Goal: Task Accomplishment & Management: Manage account settings

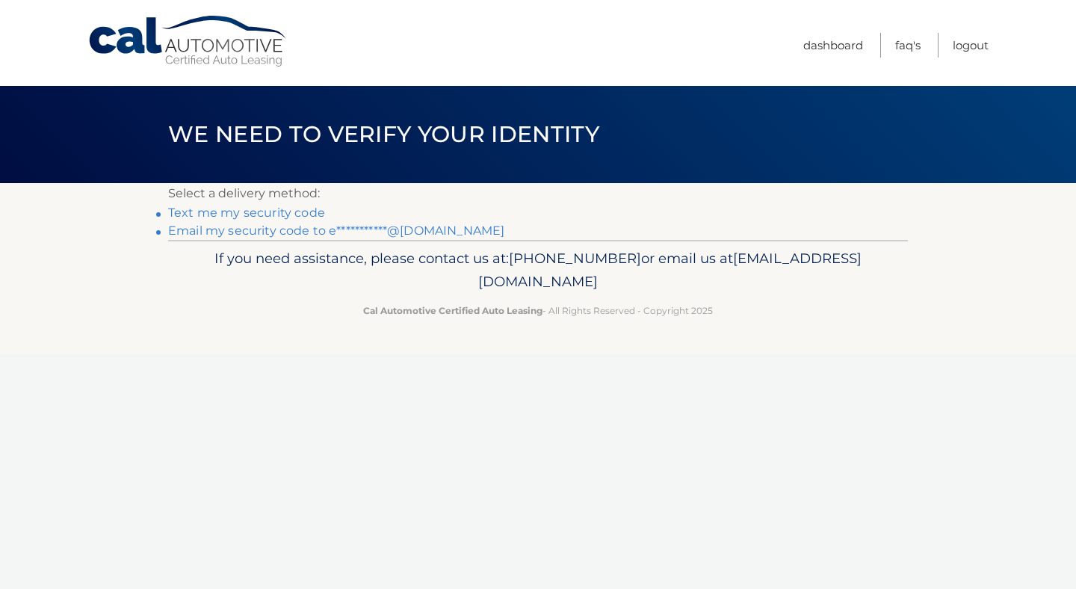
click at [283, 277] on p "If you need assistance, please contact us at: 609-807-3200 or email us at Custo…" at bounding box center [538, 271] width 720 height 48
click at [371, 235] on link "**********" at bounding box center [336, 230] width 336 height 14
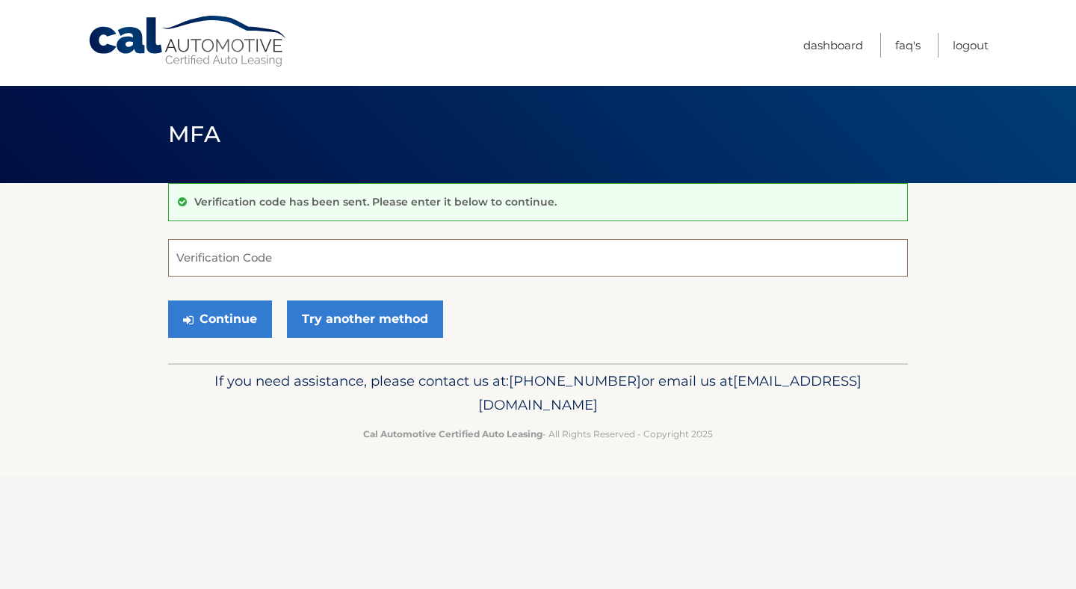
click at [616, 241] on input "Verification Code" at bounding box center [538, 257] width 740 height 37
paste input "847118"
click at [168, 300] on button "Continue" at bounding box center [220, 318] width 104 height 37
click at [238, 305] on button "Continue" at bounding box center [220, 318] width 104 height 37
click at [236, 271] on input "847118" at bounding box center [538, 257] width 740 height 37
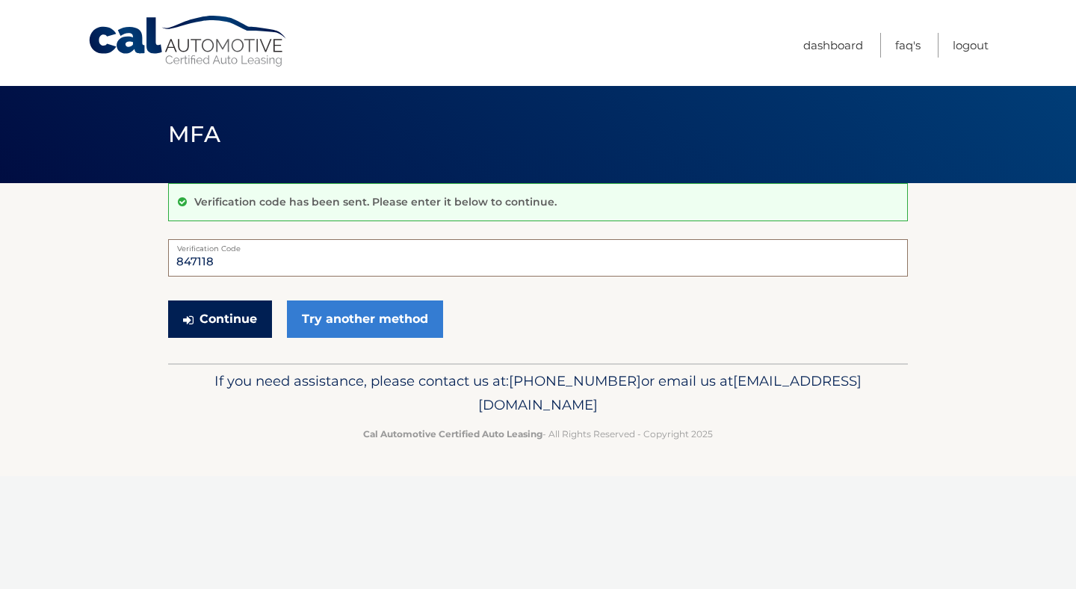
type input "847118"
click at [191, 309] on button "Continue" at bounding box center [220, 318] width 104 height 37
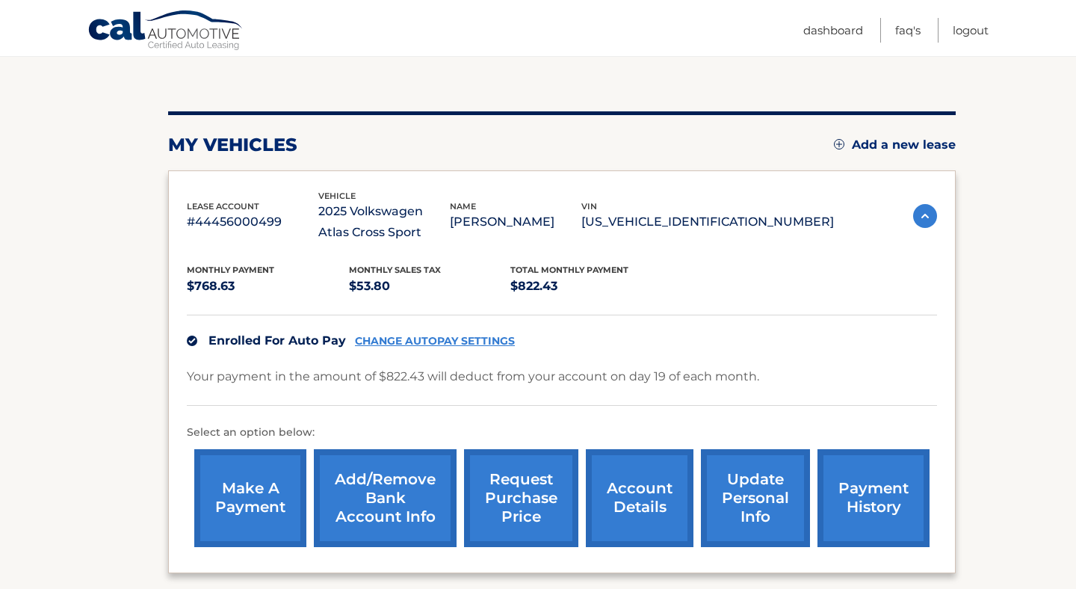
scroll to position [141, 0]
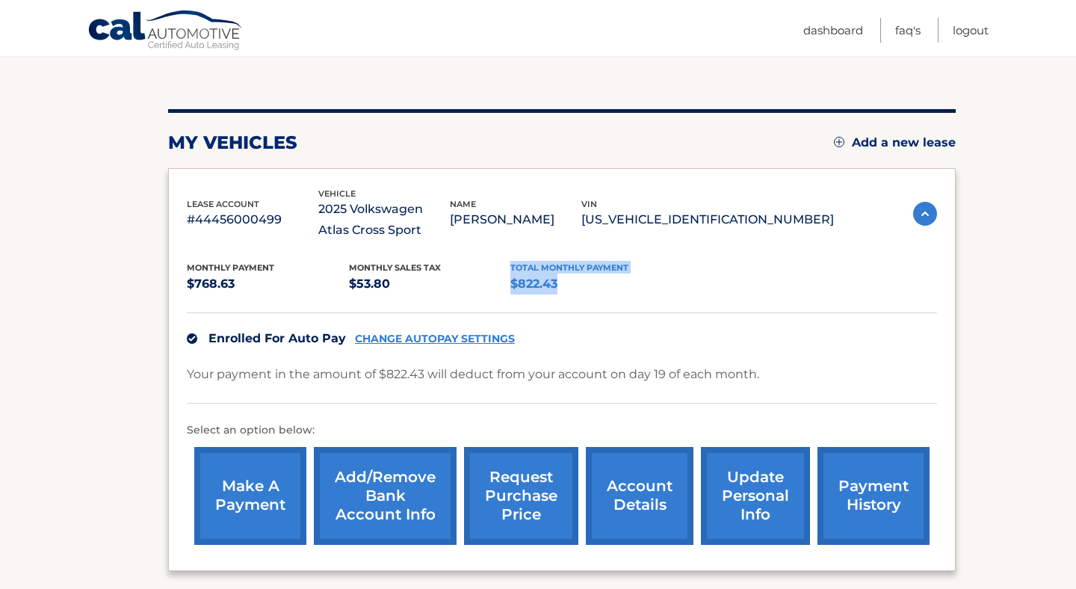
drag, startPoint x: 492, startPoint y: 281, endPoint x: 576, endPoint y: 283, distance: 84.5
click at [576, 283] on div "Monthly Payment $768.63 Monthly sales Tax $53.80 Total Monthly Payment $822.43" at bounding box center [510, 278] width 647 height 34
click at [576, 283] on p "$822.43" at bounding box center [591, 284] width 162 height 21
drag, startPoint x: 568, startPoint y: 284, endPoint x: 507, endPoint y: 292, distance: 61.8
click at [507, 292] on div "Monthly Payment $768.63 Monthly sales Tax $53.80 Total Monthly Payment $822.43" at bounding box center [510, 278] width 647 height 34
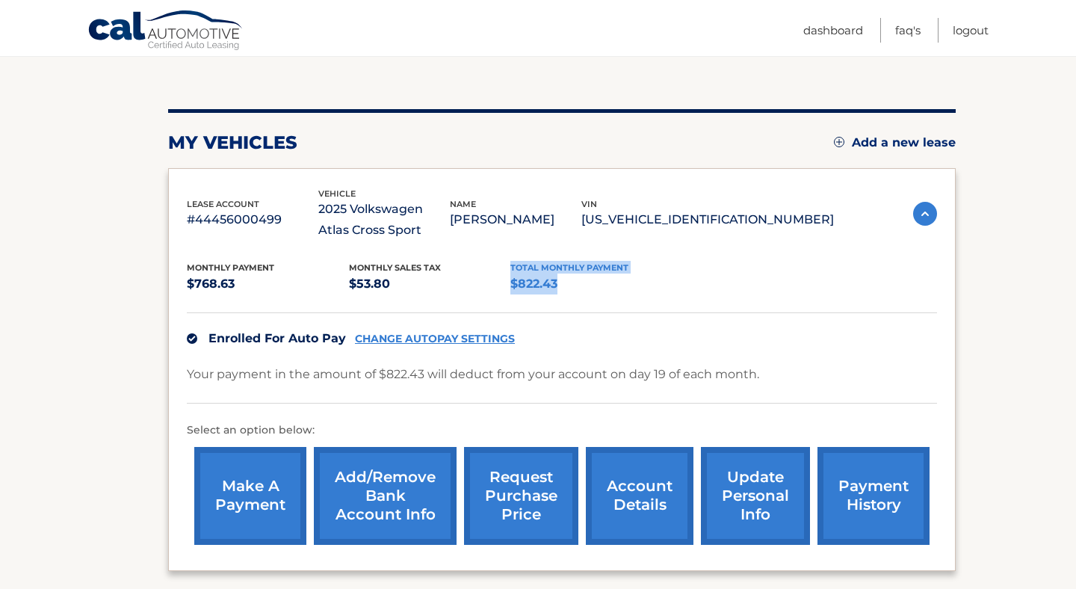
click at [507, 292] on p "$53.80" at bounding box center [430, 284] width 162 height 21
drag, startPoint x: 509, startPoint y: 287, endPoint x: 562, endPoint y: 283, distance: 53.2
click at [562, 283] on p "$822.43" at bounding box center [591, 284] width 162 height 21
click at [562, 285] on p "$822.43" at bounding box center [591, 284] width 162 height 21
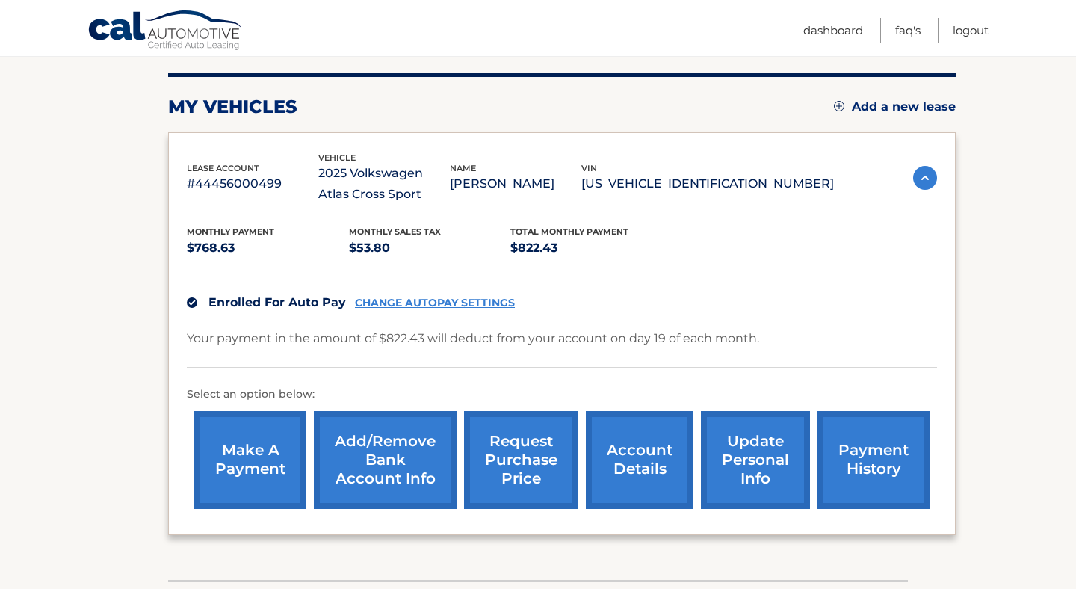
scroll to position [186, 0]
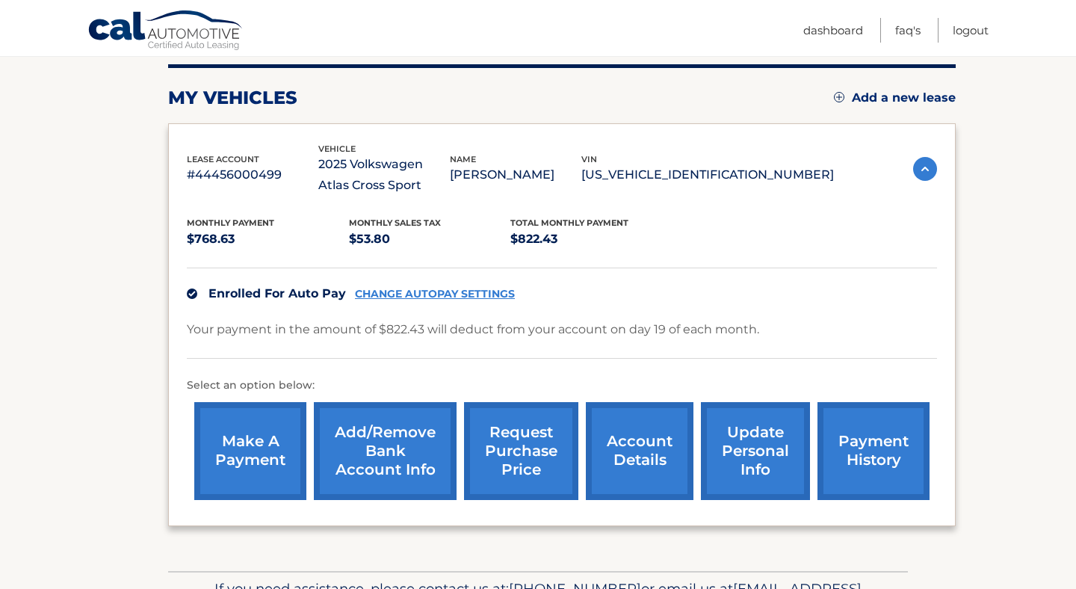
click at [416, 415] on link "Add/Remove bank account info" at bounding box center [385, 451] width 143 height 98
click at [446, 291] on link "CHANGE AUTOPAY SETTINGS" at bounding box center [435, 294] width 160 height 13
click at [752, 431] on link "update personal info" at bounding box center [755, 451] width 109 height 98
click at [624, 444] on link "account details" at bounding box center [640, 451] width 108 height 98
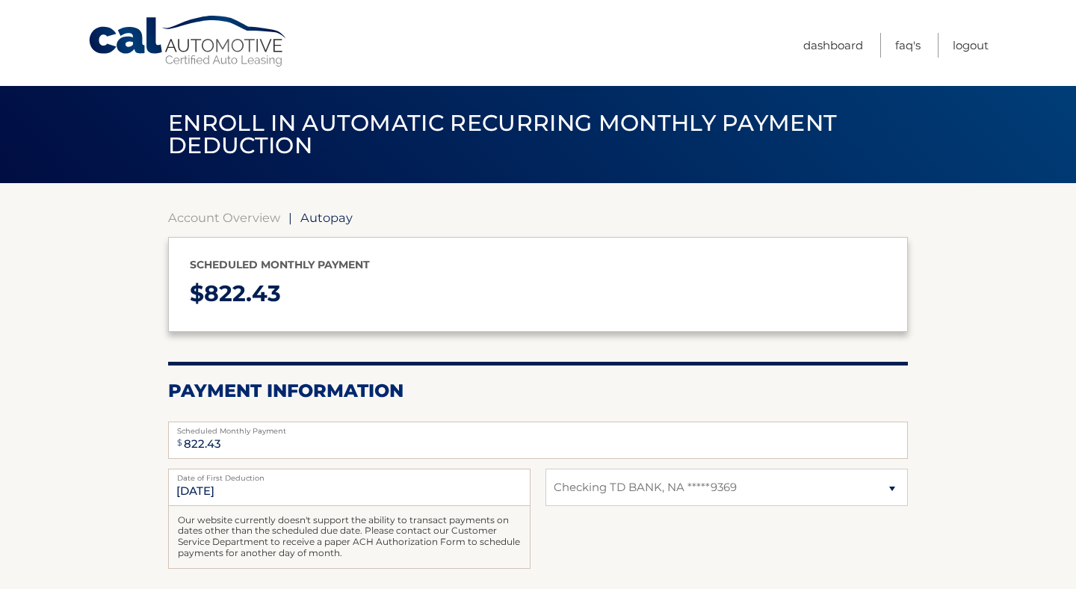
select select "YzE4OGU2NWItODY0OC00YzI5LWFhN2YtOTEwYjNjNTcwNzIx"
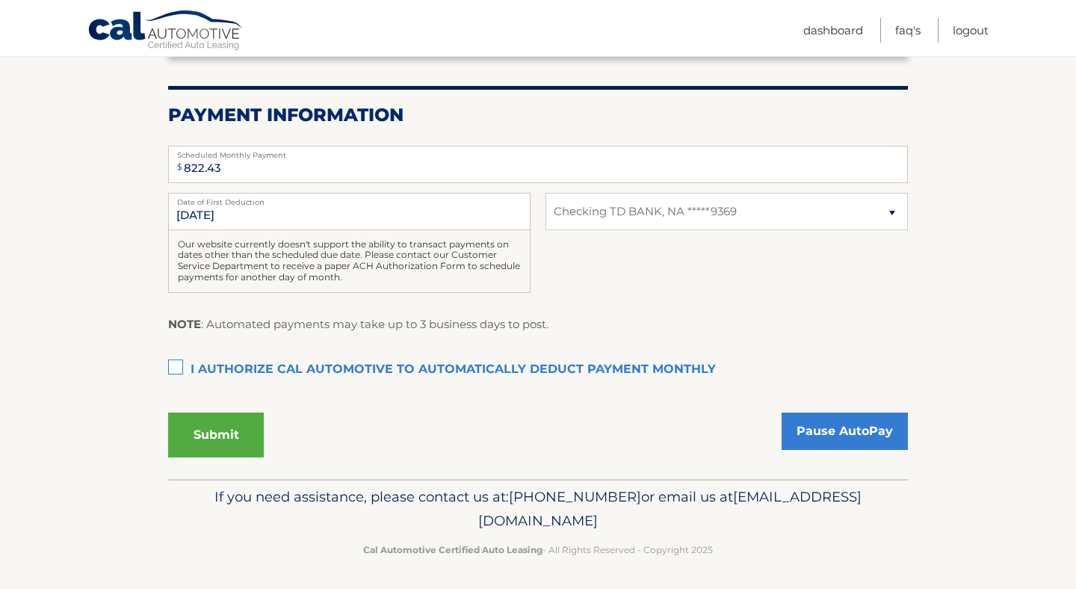
scroll to position [275, 0]
click at [622, 214] on select "Select Bank Account Checking TD BANK, NA *****9369" at bounding box center [727, 212] width 362 height 37
select select
click at [546, 194] on select "Select Bank Account Checking TD BANK, NA *****9369" at bounding box center [727, 212] width 362 height 37
click at [265, 367] on label "I authorize cal automotive to automatically deduct payment monthly This checkbo…" at bounding box center [538, 371] width 740 height 30
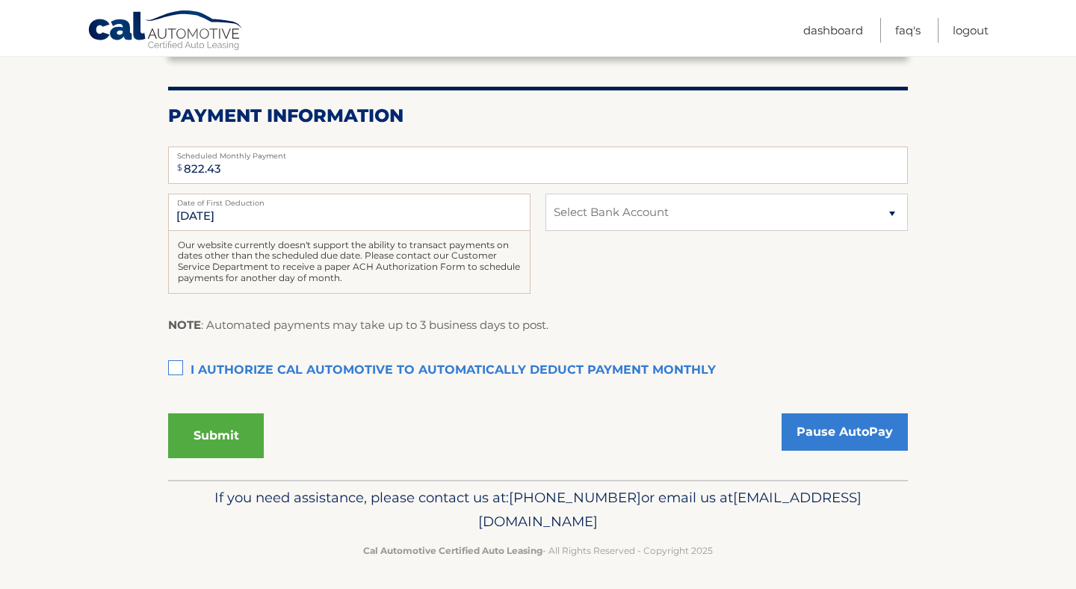
click at [0, 0] on input "I authorize cal automotive to automatically deduct payment monthly This checkbo…" at bounding box center [0, 0] width 0 height 0
click at [245, 435] on button "Submit" at bounding box center [216, 435] width 96 height 45
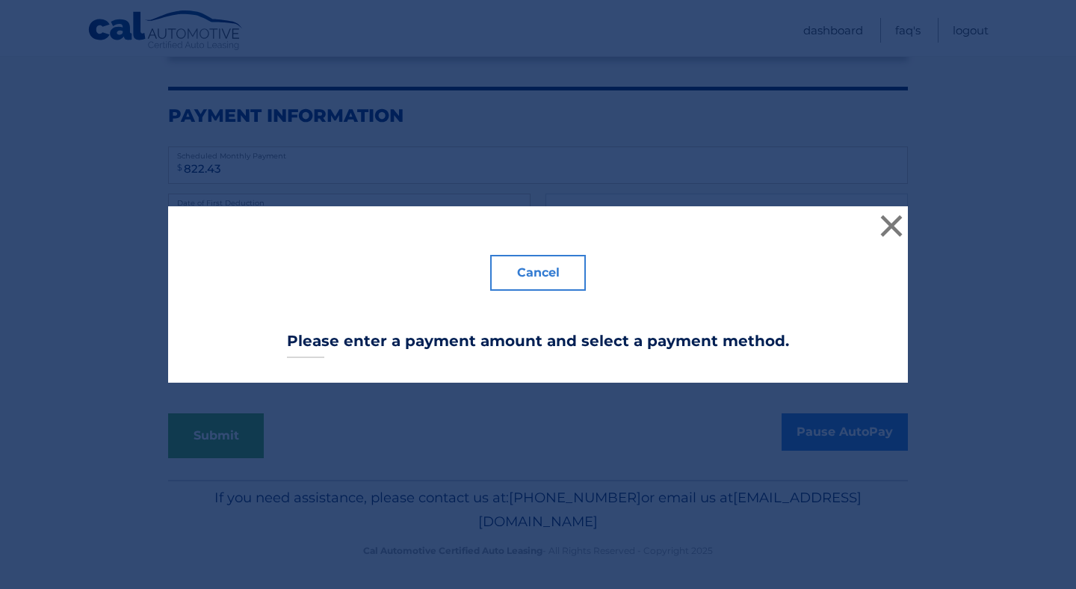
click at [551, 274] on button "Cancel" at bounding box center [538, 273] width 96 height 36
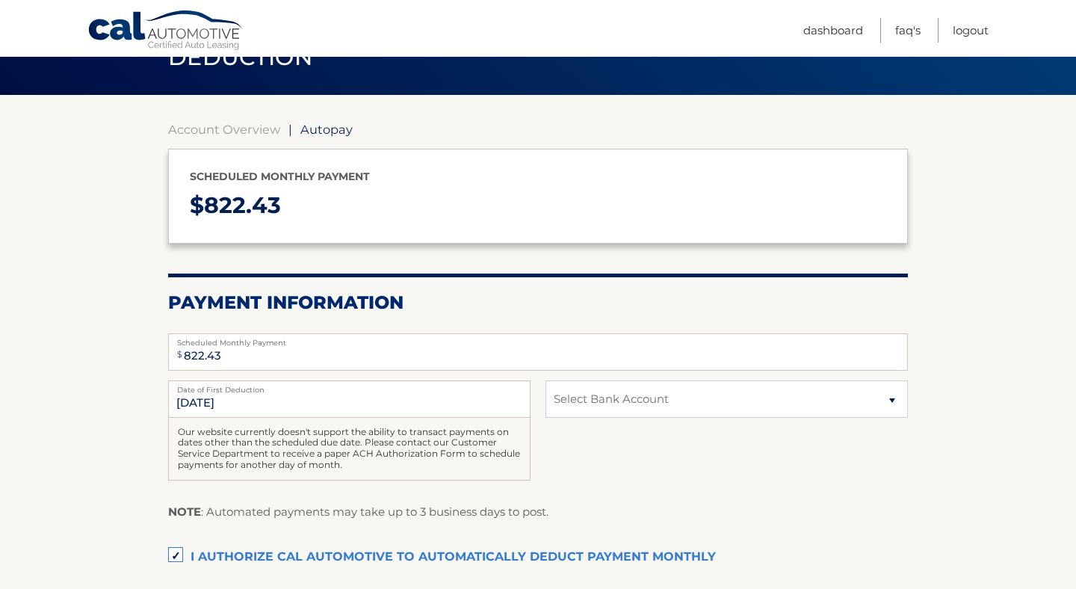
scroll to position [0, 0]
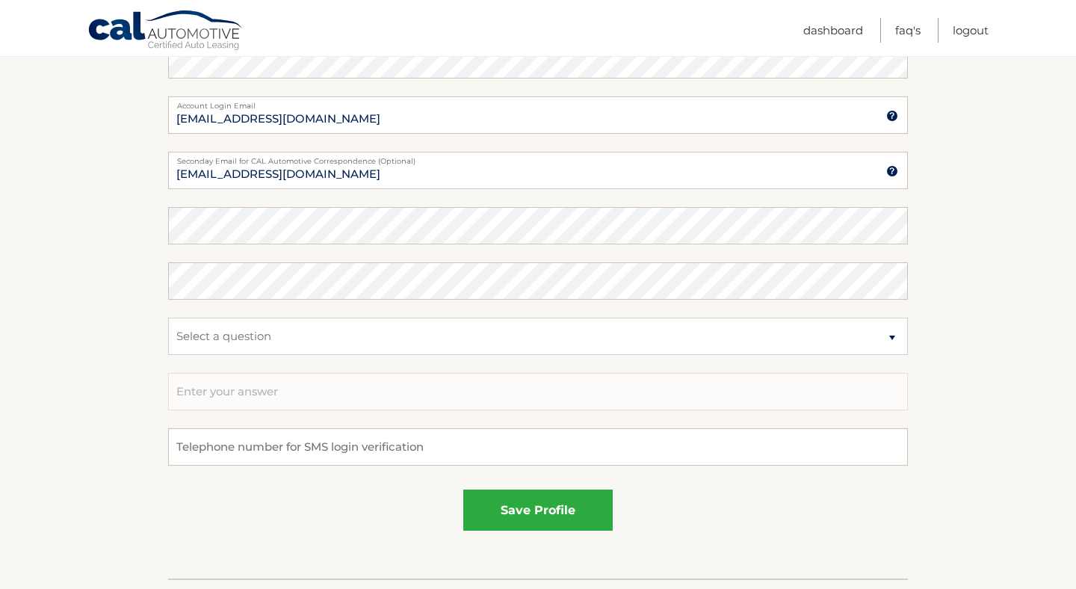
scroll to position [861, 0]
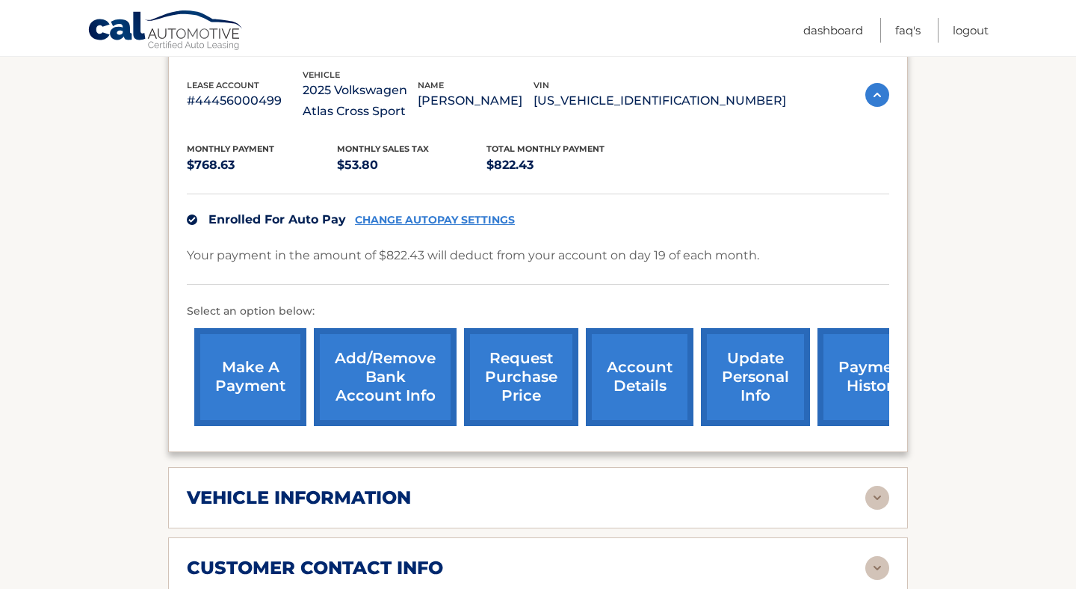
scroll to position [276, 0]
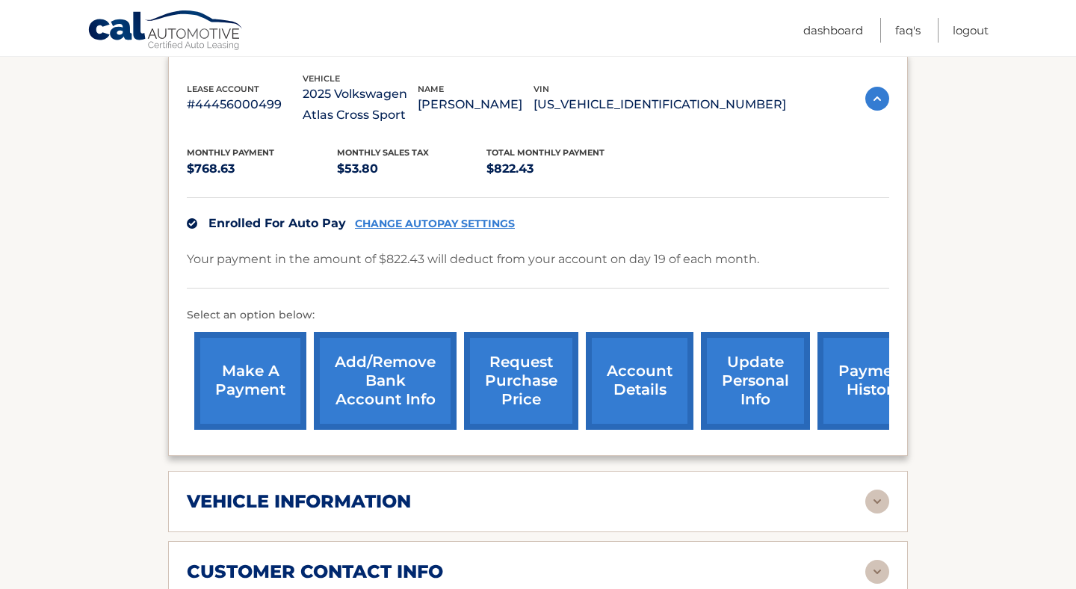
click at [389, 216] on div "Enrolled For Auto Pay CHANGE AUTOPAY SETTINGS" at bounding box center [538, 223] width 703 height 52
click at [392, 222] on link "CHANGE AUTOPAY SETTINGS" at bounding box center [435, 223] width 160 height 13
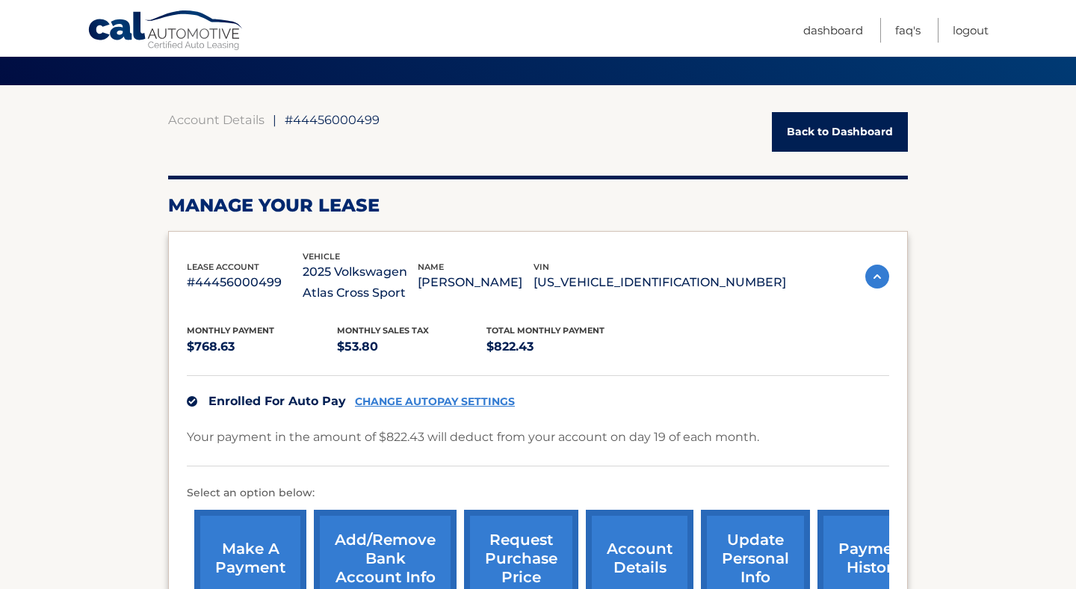
scroll to position [96, 0]
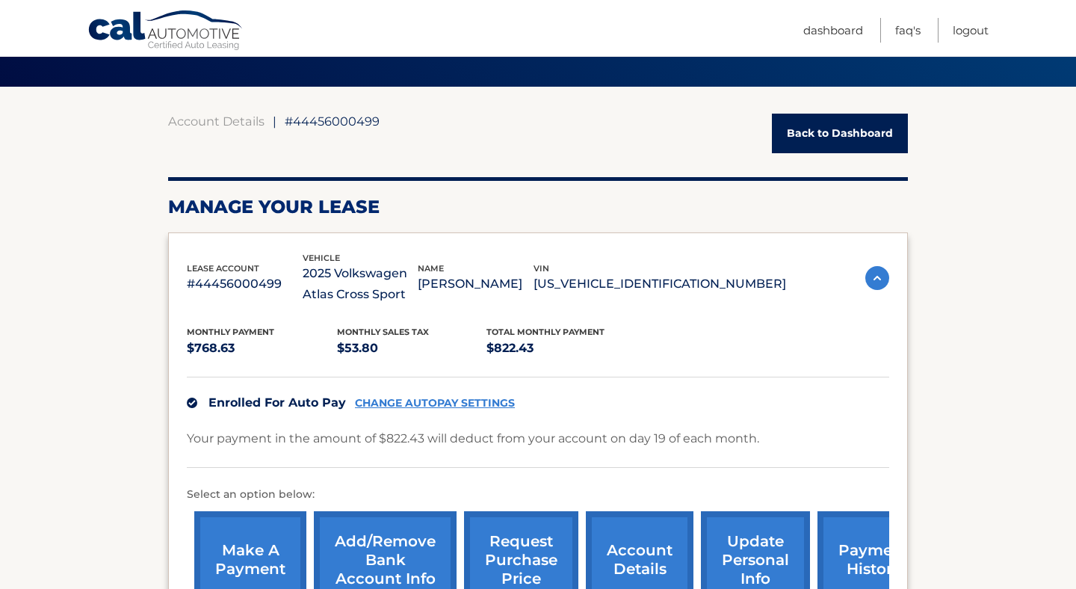
click at [819, 133] on link "Back to Dashboard" at bounding box center [840, 134] width 136 height 40
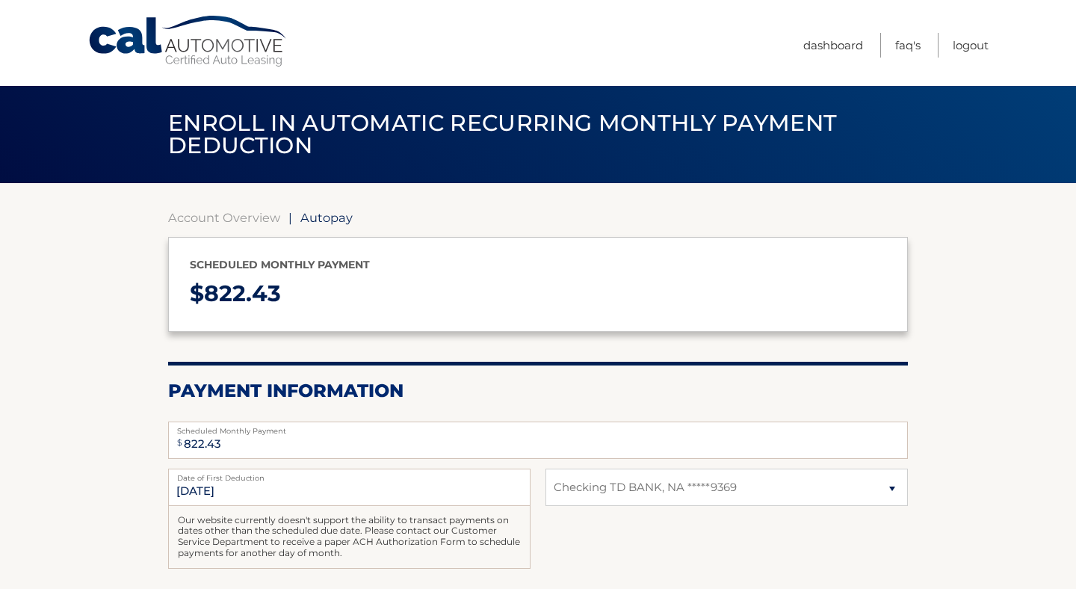
select select "YzE4OGU2NWItODY0OC00YzI5LWFhN2YtOTEwYjNjNTcwNzIx"
click at [665, 502] on select "Select Bank Account Checking TD BANK, NA *****9369" at bounding box center [727, 487] width 362 height 37
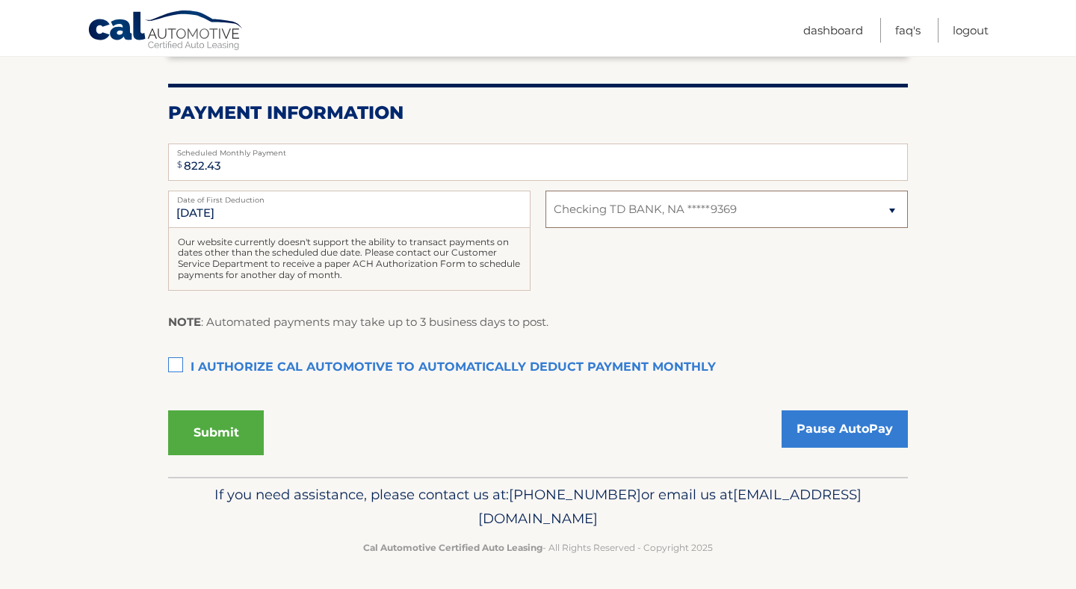
scroll to position [279, 0]
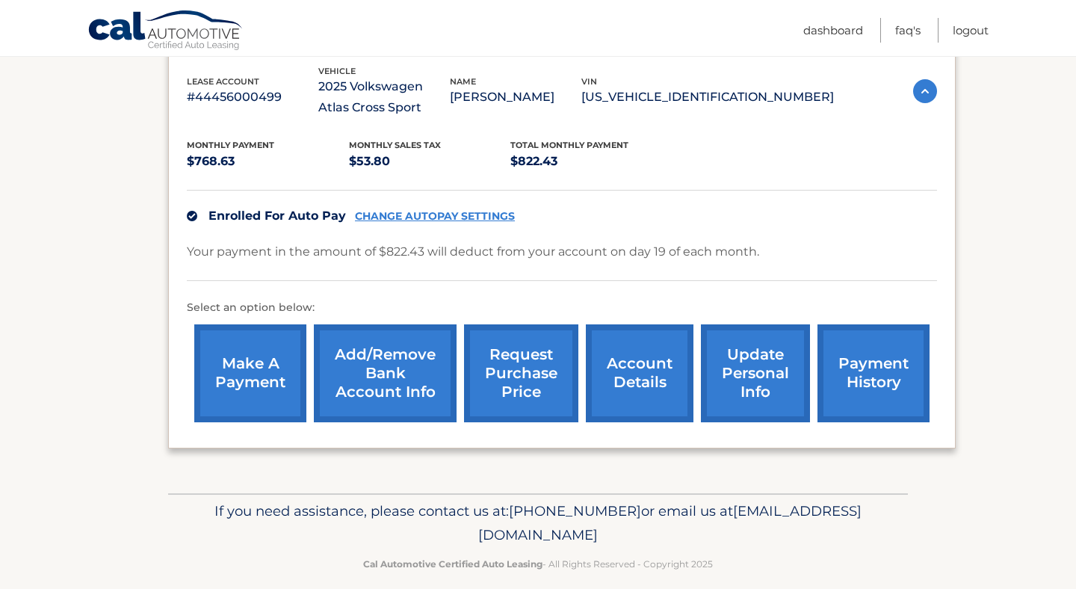
scroll to position [263, 0]
click at [418, 395] on link "Add/Remove bank account info" at bounding box center [385, 374] width 143 height 98
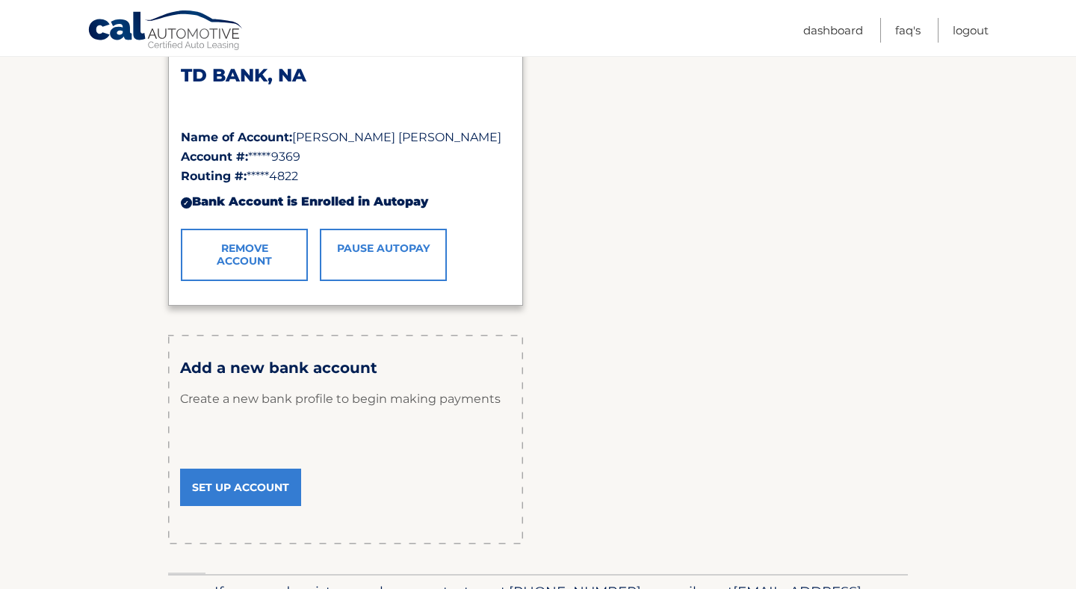
scroll to position [259, 0]
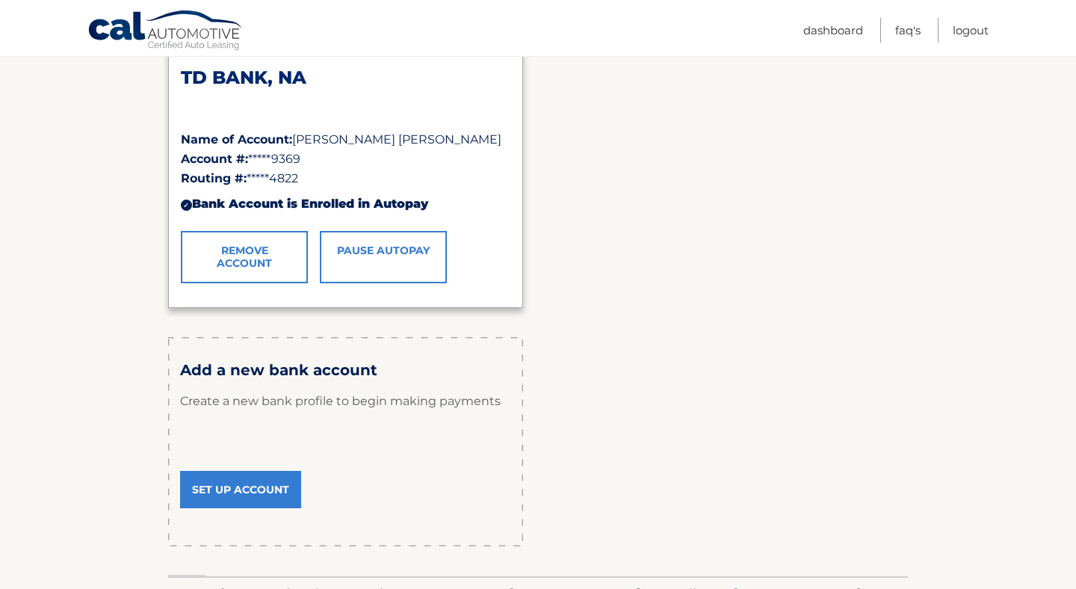
click at [257, 270] on link "Remove Account" at bounding box center [244, 257] width 127 height 52
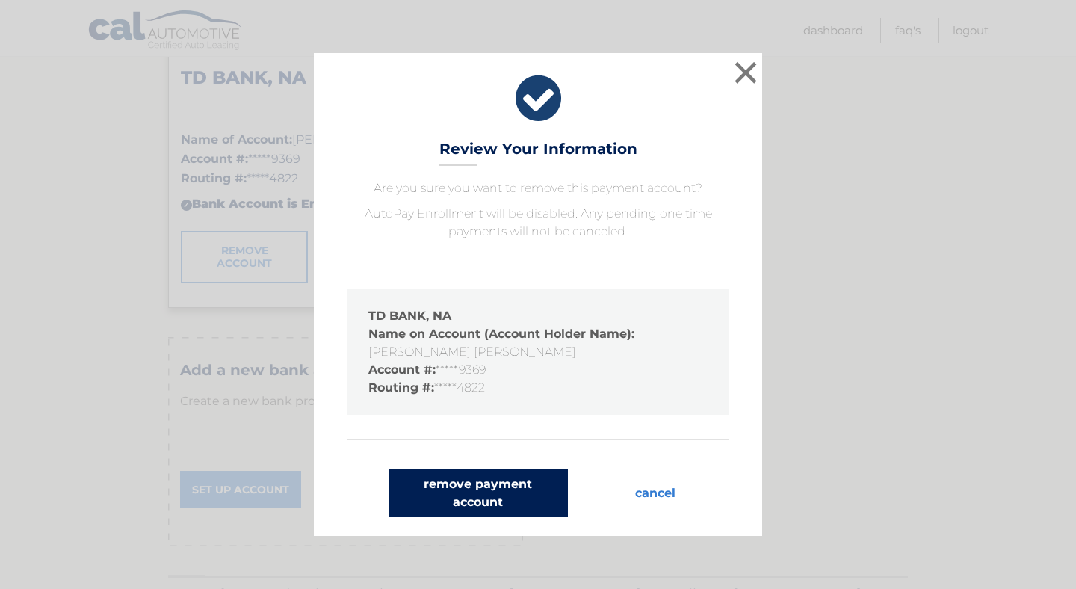
click at [466, 499] on button "remove payment account" at bounding box center [478, 493] width 179 height 48
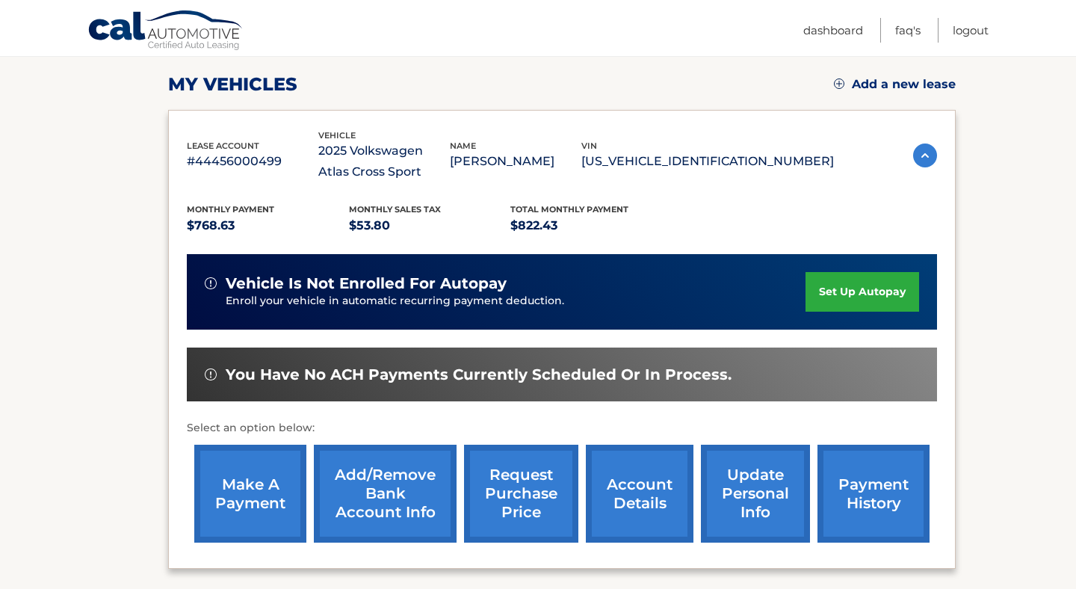
scroll to position [227, 0]
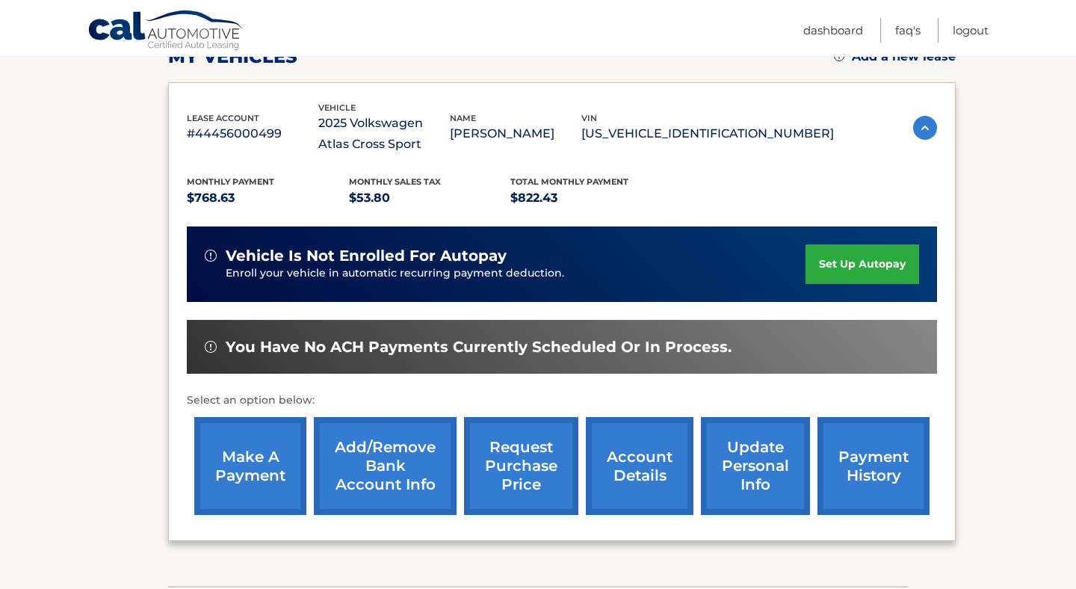
click at [821, 263] on link "set up autopay" at bounding box center [863, 264] width 114 height 40
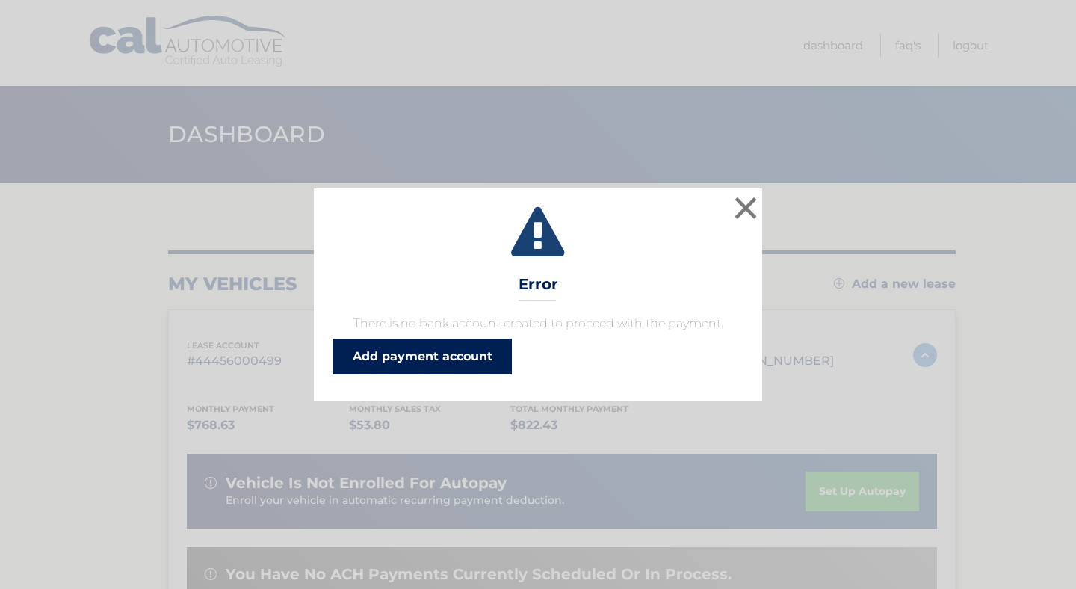
click at [449, 351] on link "Add payment account" at bounding box center [422, 357] width 179 height 36
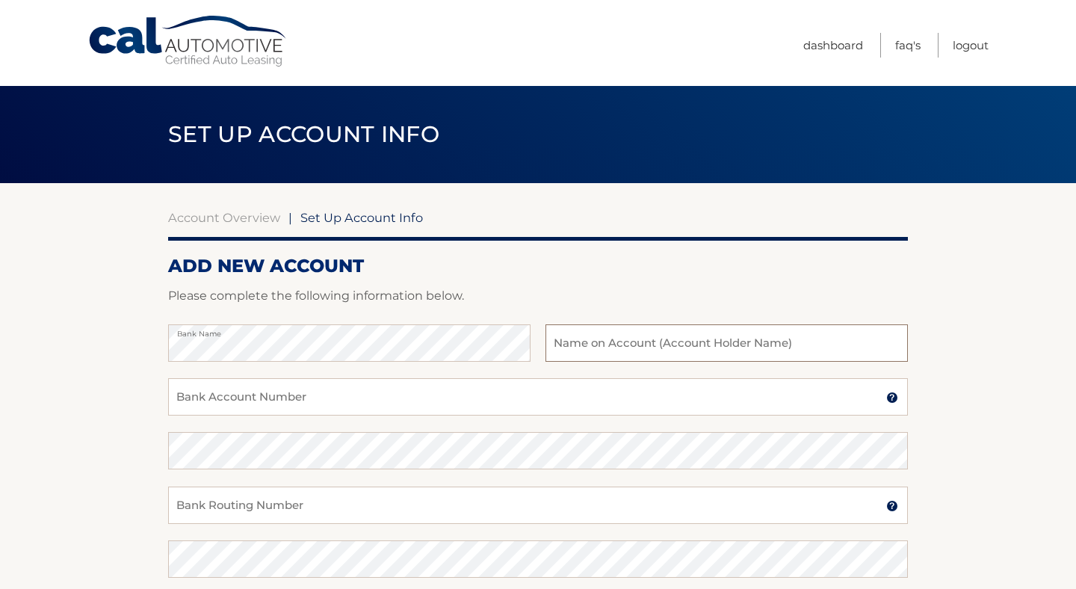
click at [698, 338] on input "text" at bounding box center [727, 342] width 362 height 37
type input "[PERSON_NAME] [PERSON_NAME]"
click at [469, 396] on input "Bank Account Number" at bounding box center [538, 396] width 740 height 37
type input "2"
type input "4267419369"
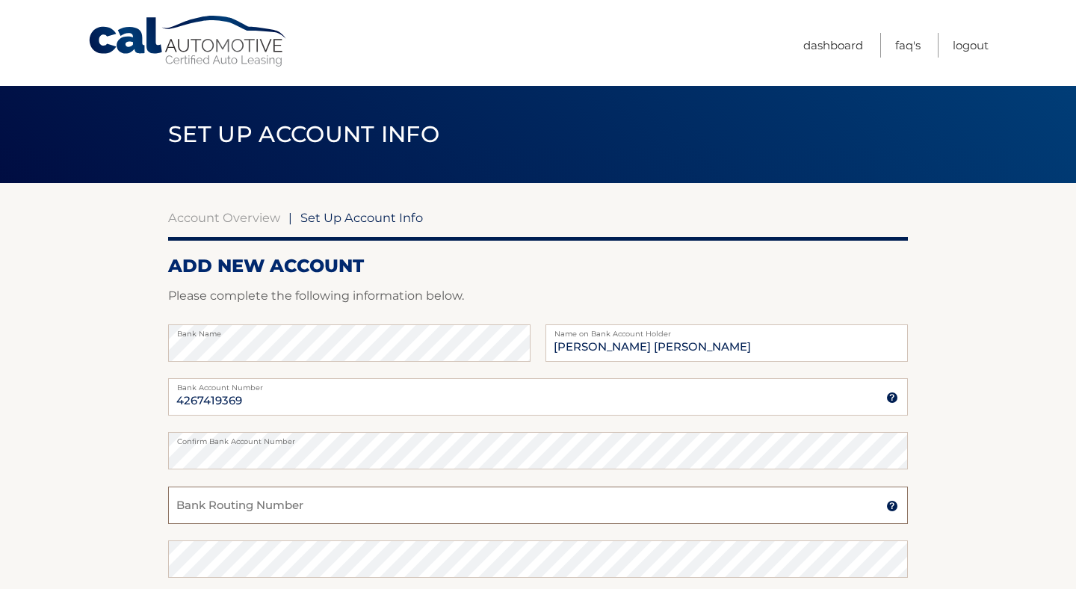
click at [372, 506] on input "Bank Routing Number" at bounding box center [538, 505] width 740 height 37
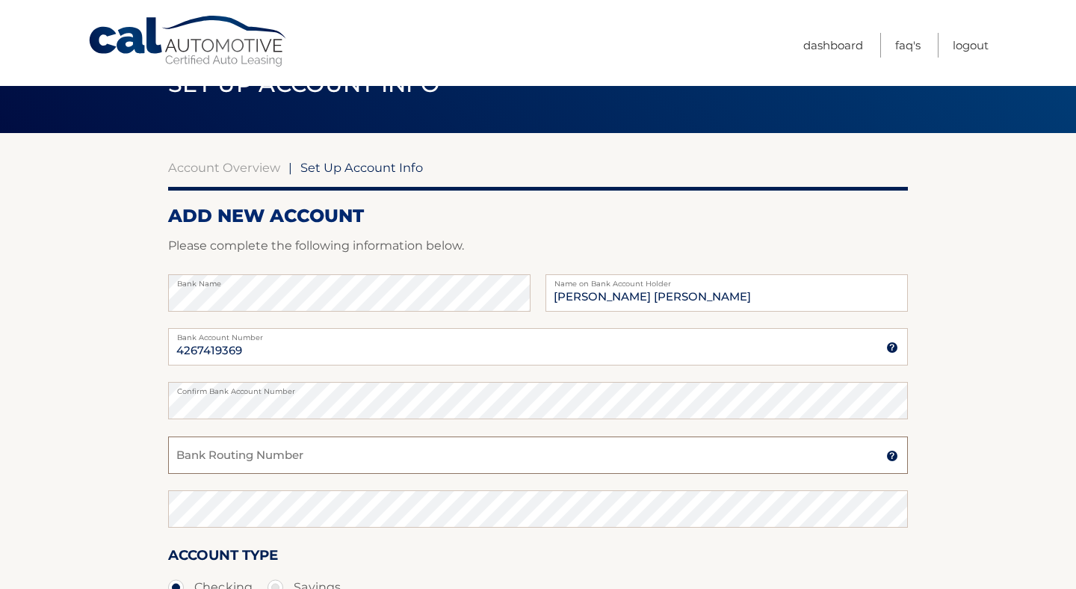
scroll to position [52, 0]
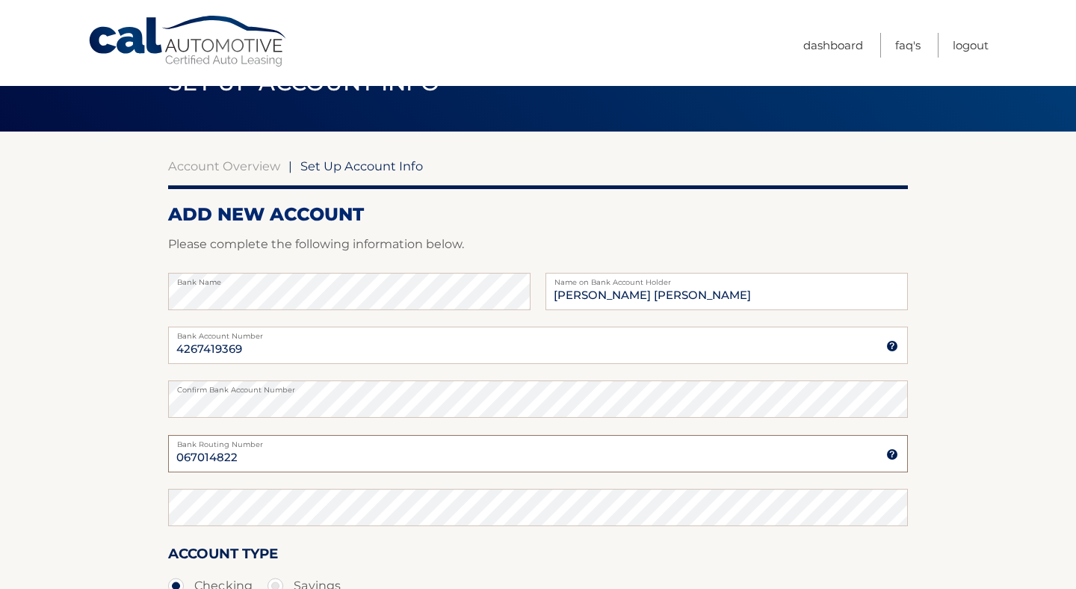
type input "067014822"
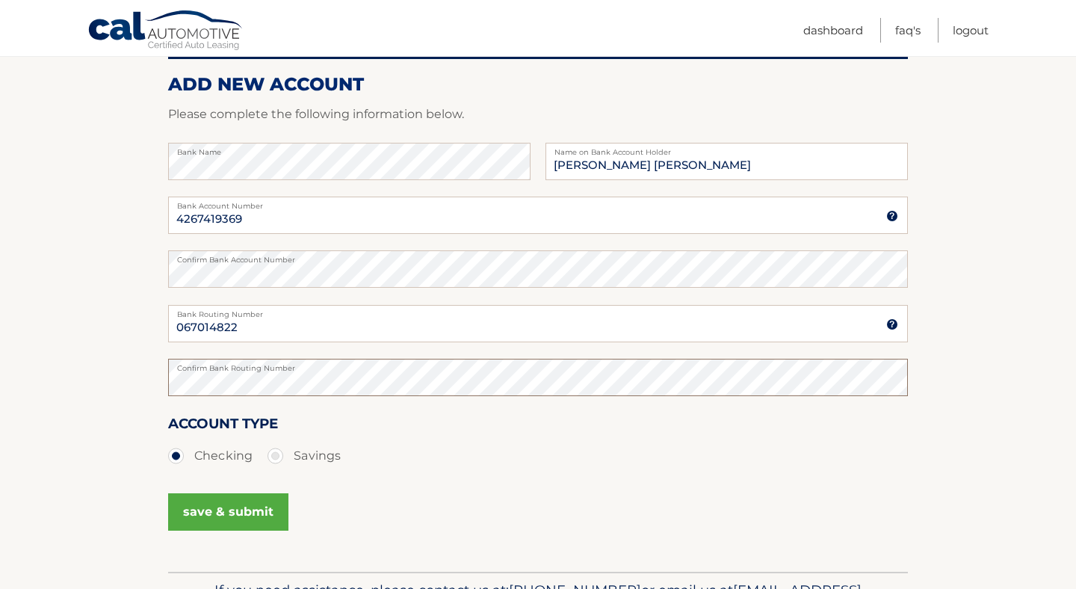
scroll to position [183, 0]
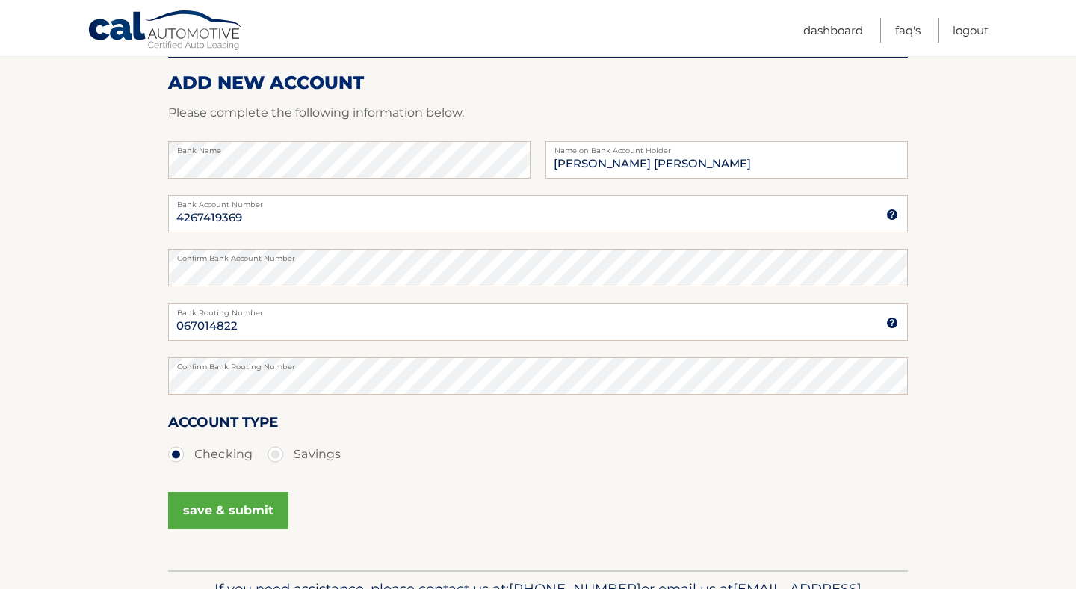
click at [238, 521] on button "save & submit" at bounding box center [228, 510] width 120 height 37
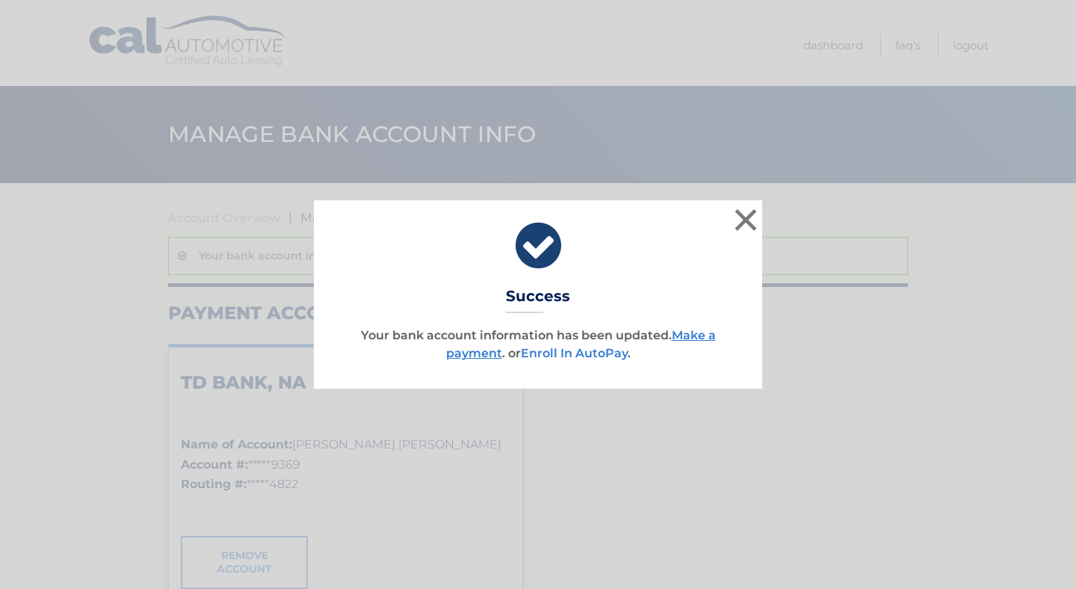
click at [556, 348] on link "Enroll In AutoPay" at bounding box center [574, 353] width 107 height 14
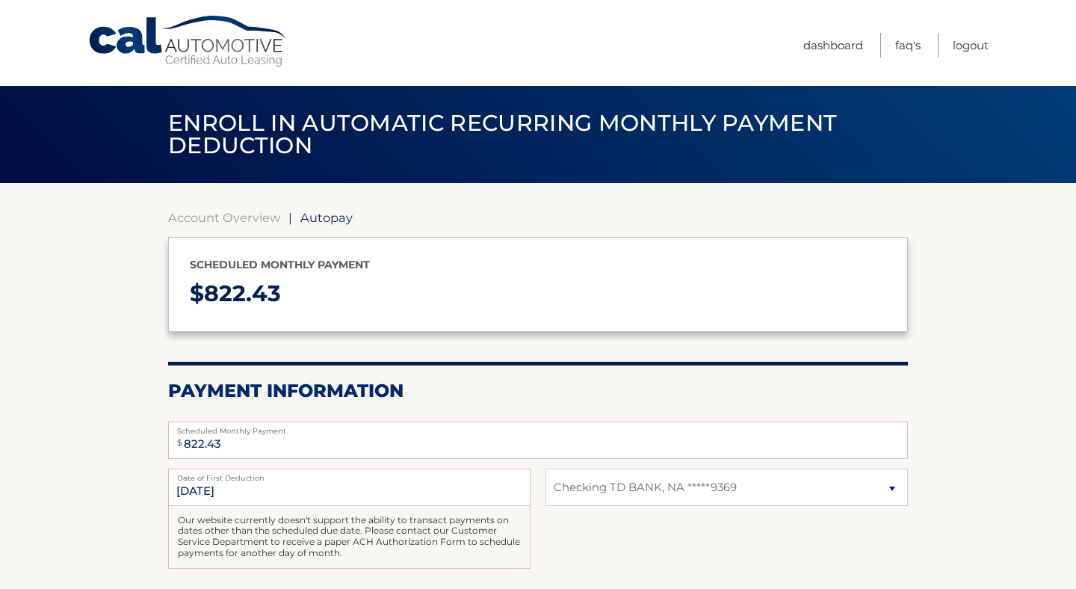
select select "MjBjZjg1Y2EtMjEwMC00ZjM3LTgxMjItZjIzYWM1N2YwMTE1"
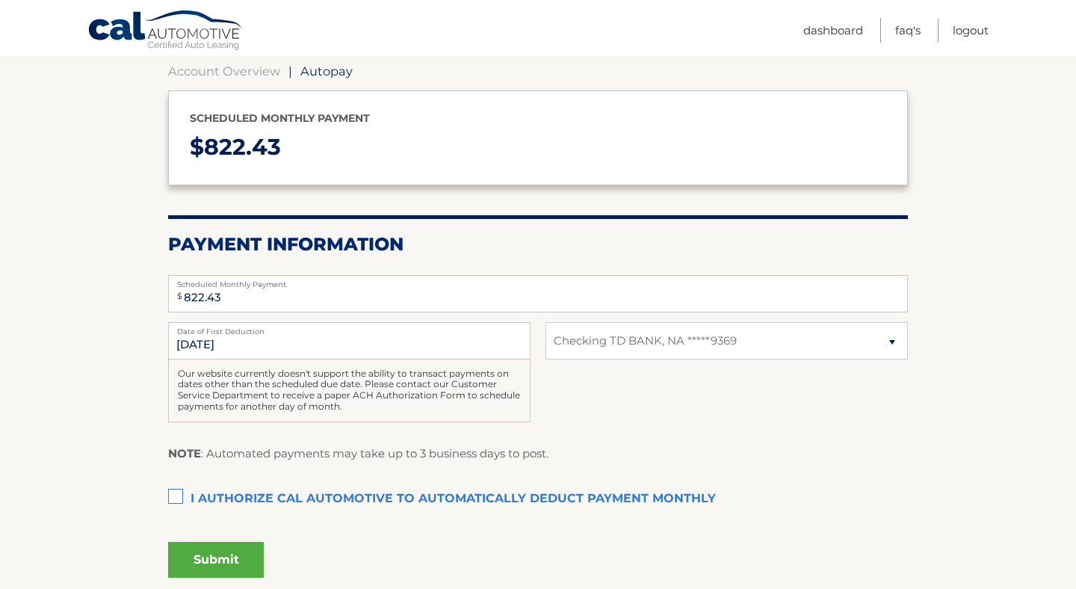
scroll to position [154, 0]
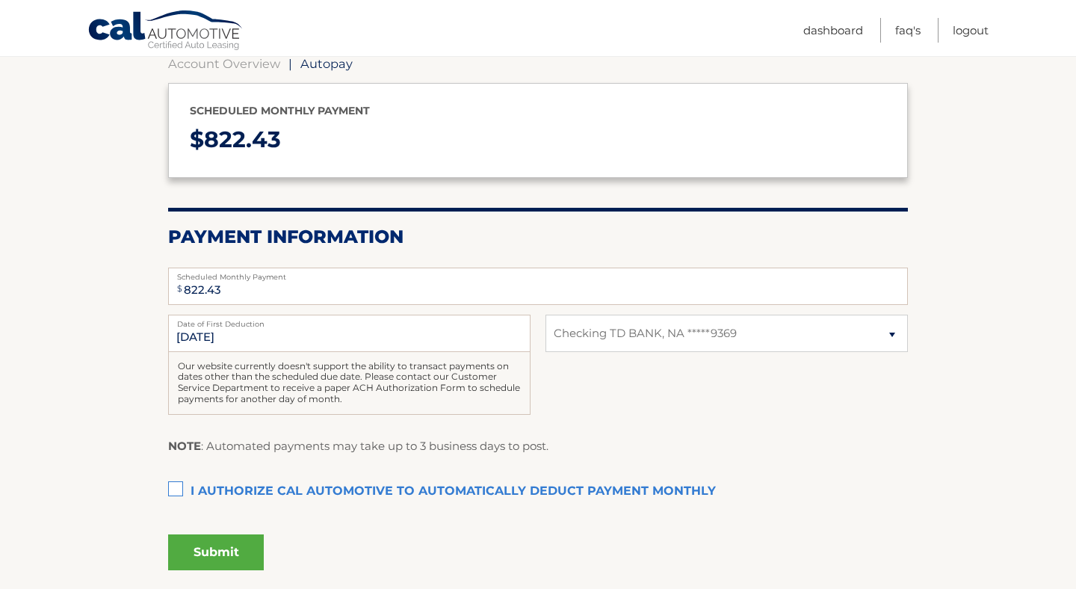
click at [164, 484] on section "Account Overview | Autopay Scheduled monthly payment $ 822.43 Payment Informati…" at bounding box center [538, 310] width 1076 height 563
click at [168, 484] on label "I authorize cal automotive to automatically deduct payment monthly This checkbo…" at bounding box center [538, 492] width 740 height 30
click at [0, 0] on input "I authorize cal automotive to automatically deduct payment monthly This checkbo…" at bounding box center [0, 0] width 0 height 0
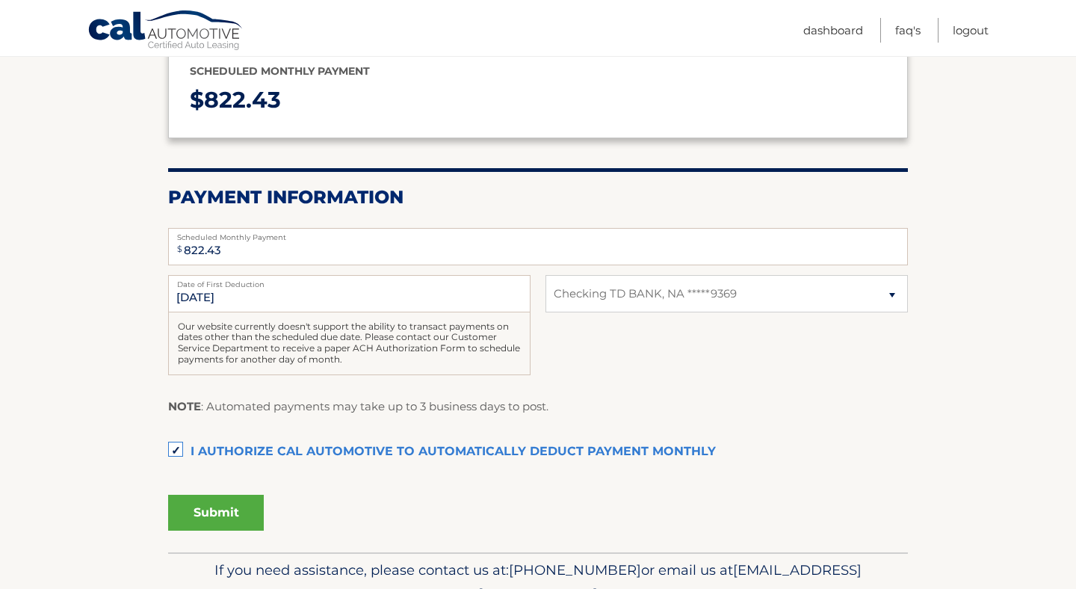
scroll to position [200, 0]
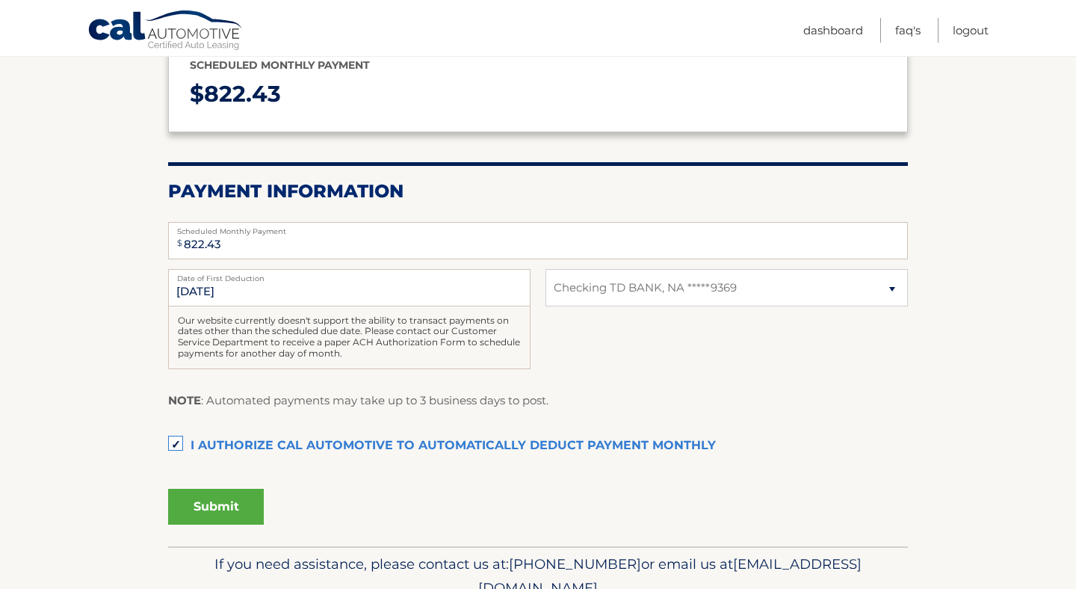
click at [189, 505] on button "Submit" at bounding box center [216, 507] width 96 height 36
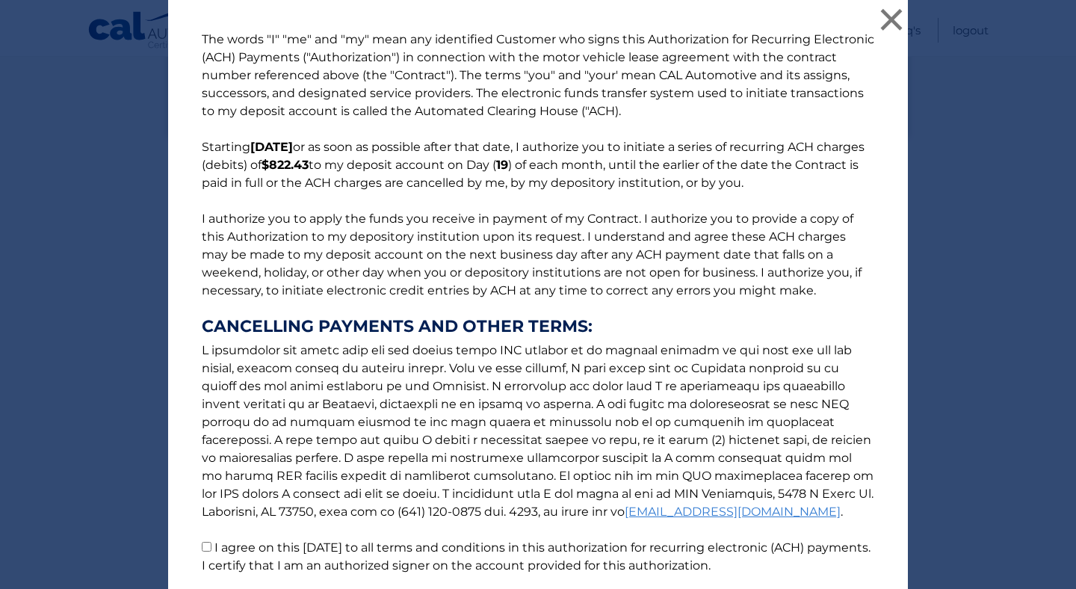
scroll to position [117, 0]
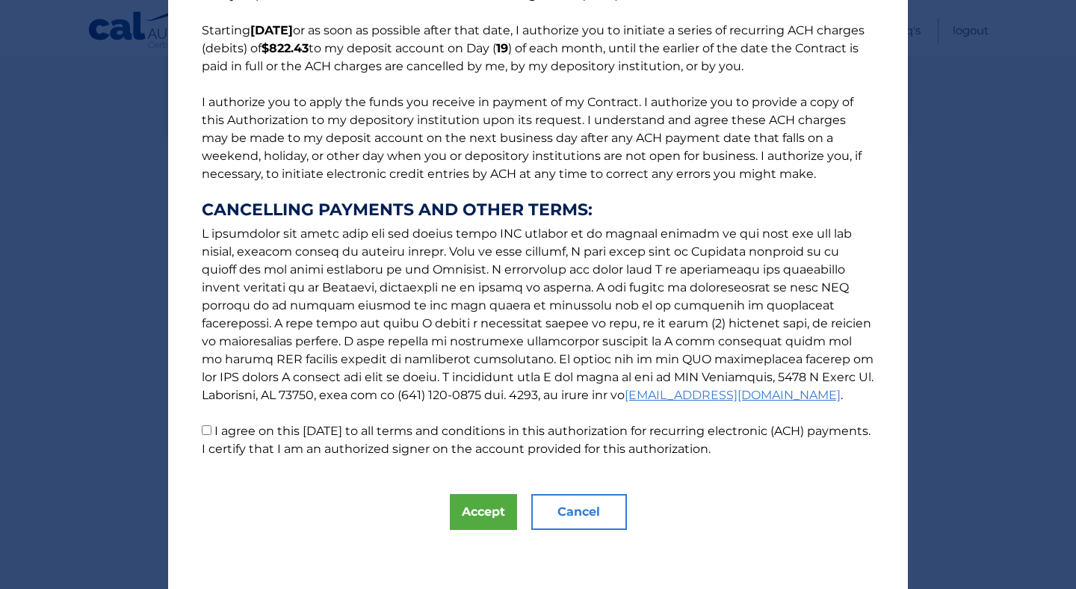
click at [264, 428] on label "I agree on this 09/17/2025 to all terms and conditions in this authorization fo…" at bounding box center [536, 440] width 669 height 32
click at [212, 428] on input "I agree on this 09/17/2025 to all terms and conditions in this authorization fo…" at bounding box center [207, 430] width 10 height 10
checkbox input "true"
click at [471, 516] on button "Accept" at bounding box center [483, 512] width 67 height 36
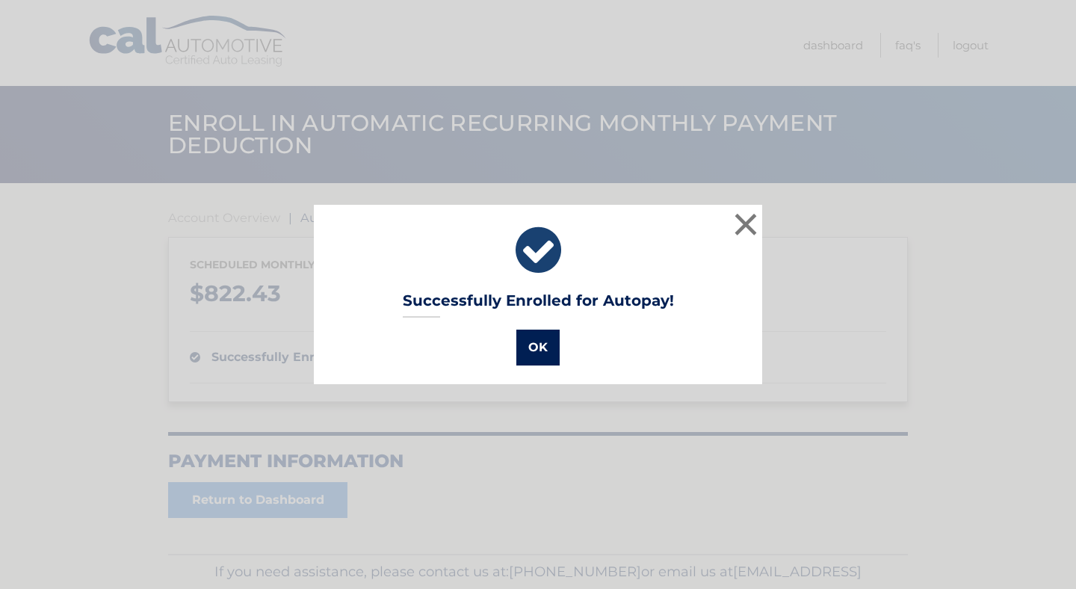
click at [525, 349] on button "OK" at bounding box center [537, 348] width 43 height 36
